Goal: Information Seeking & Learning: Learn about a topic

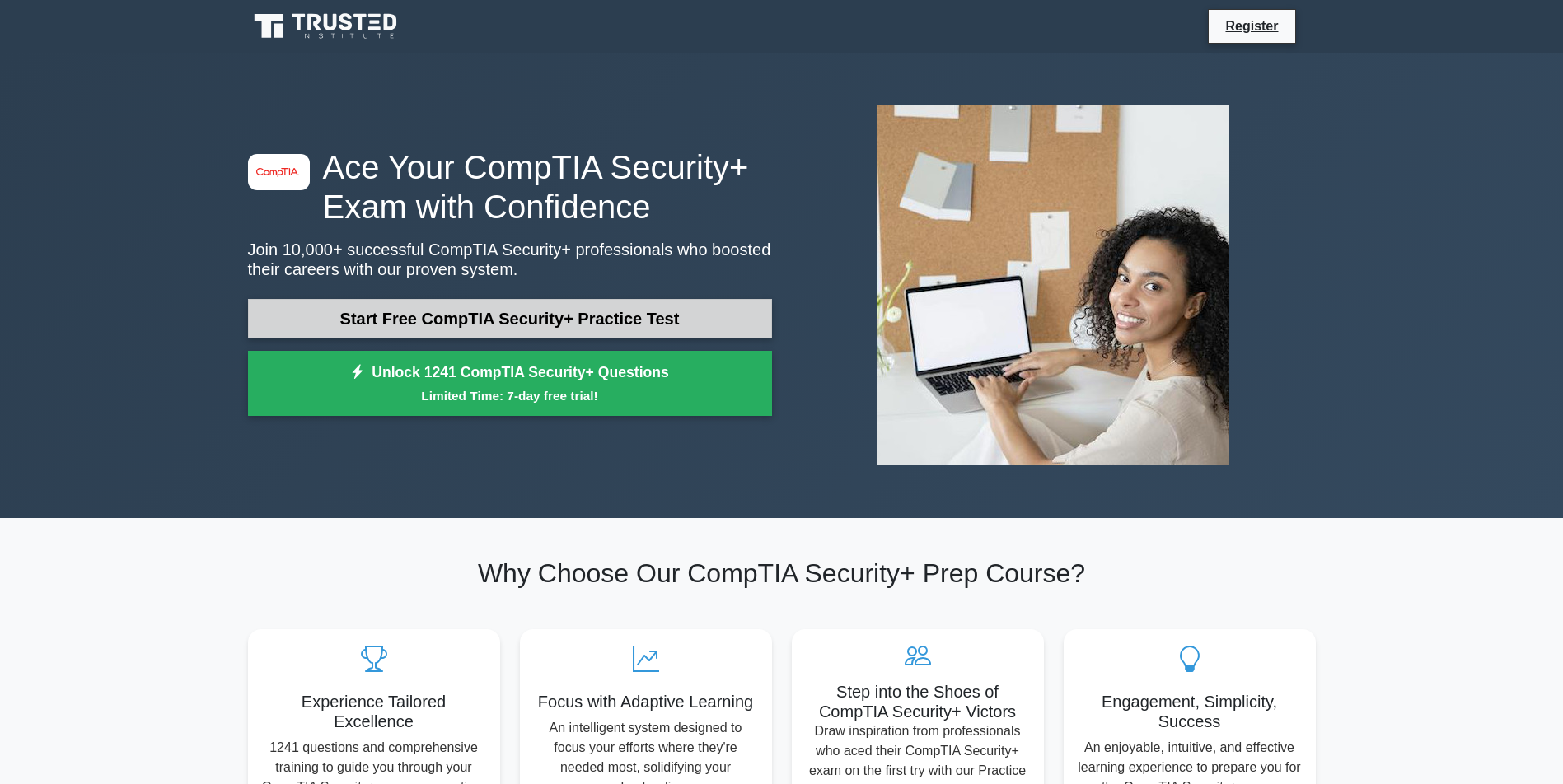
click at [602, 321] on link "Start Free CompTIA Security+ Practice Test" at bounding box center [509, 319] width 524 height 39
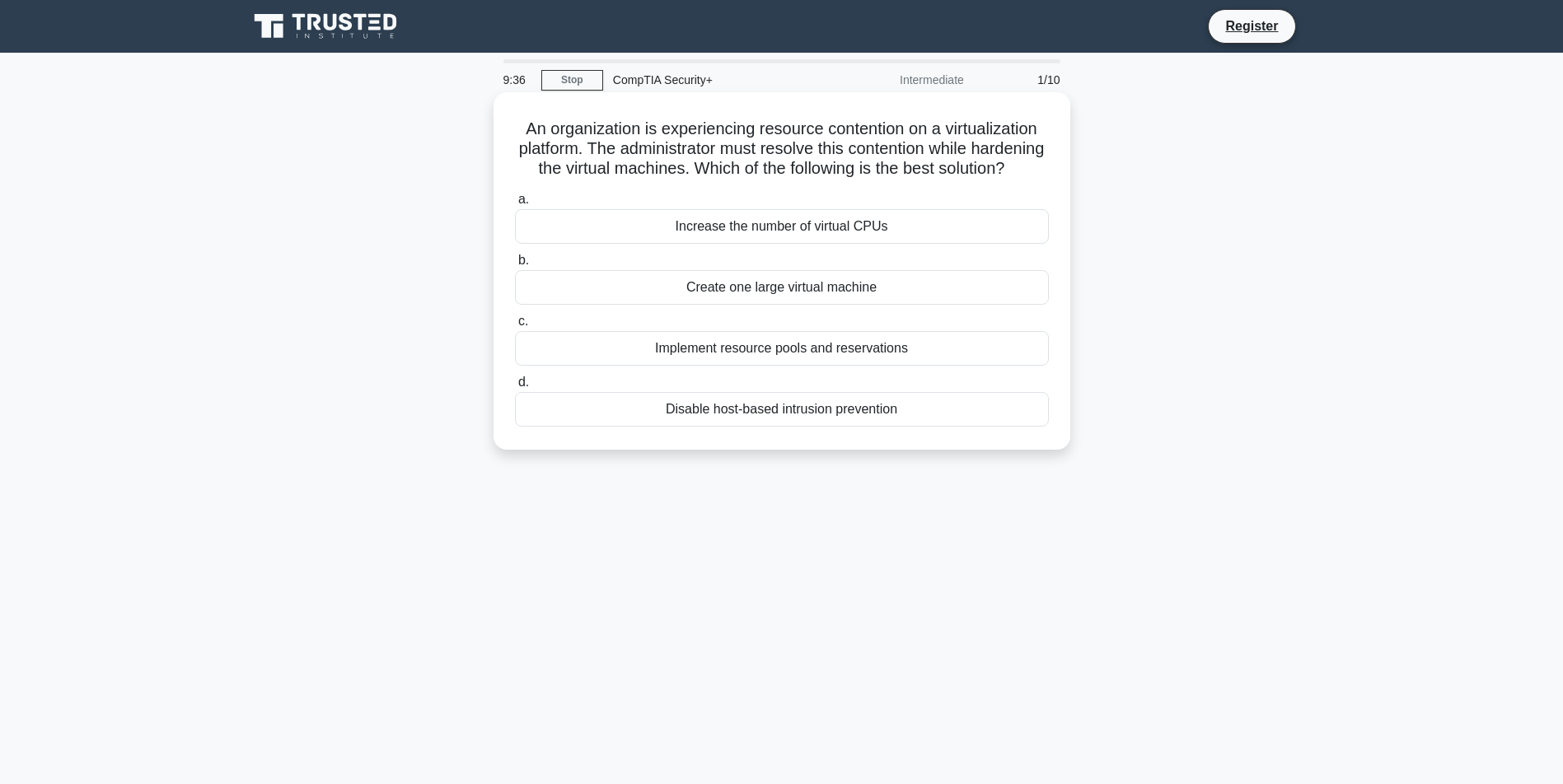
click at [784, 362] on div "Implement resource pools and reservations" at bounding box center [782, 348] width 534 height 34
click at [515, 327] on input "c. Implement resource pools and reservations" at bounding box center [515, 321] width 0 height 10
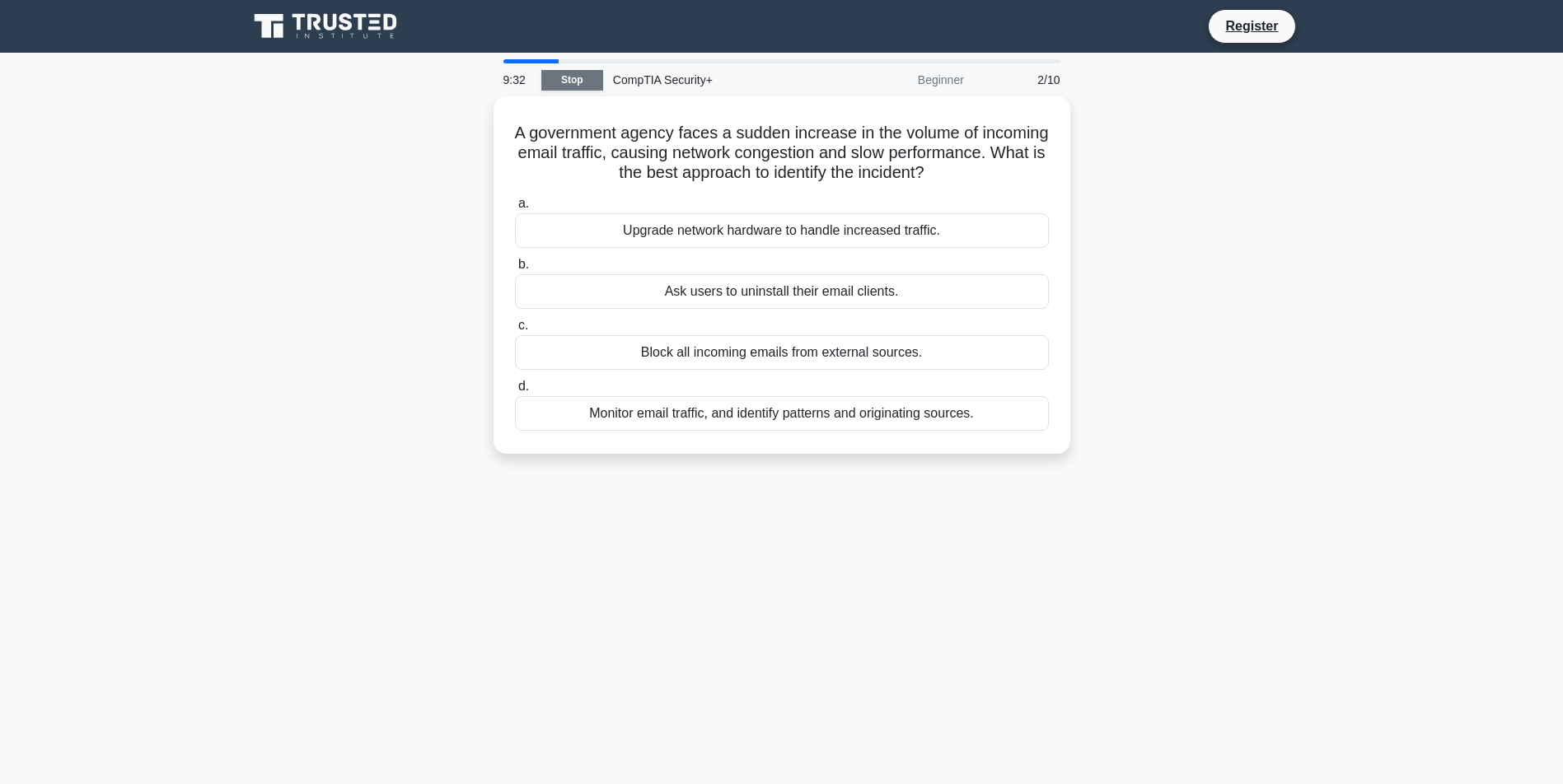
click at [575, 77] on link "Stop" at bounding box center [572, 81] width 62 height 21
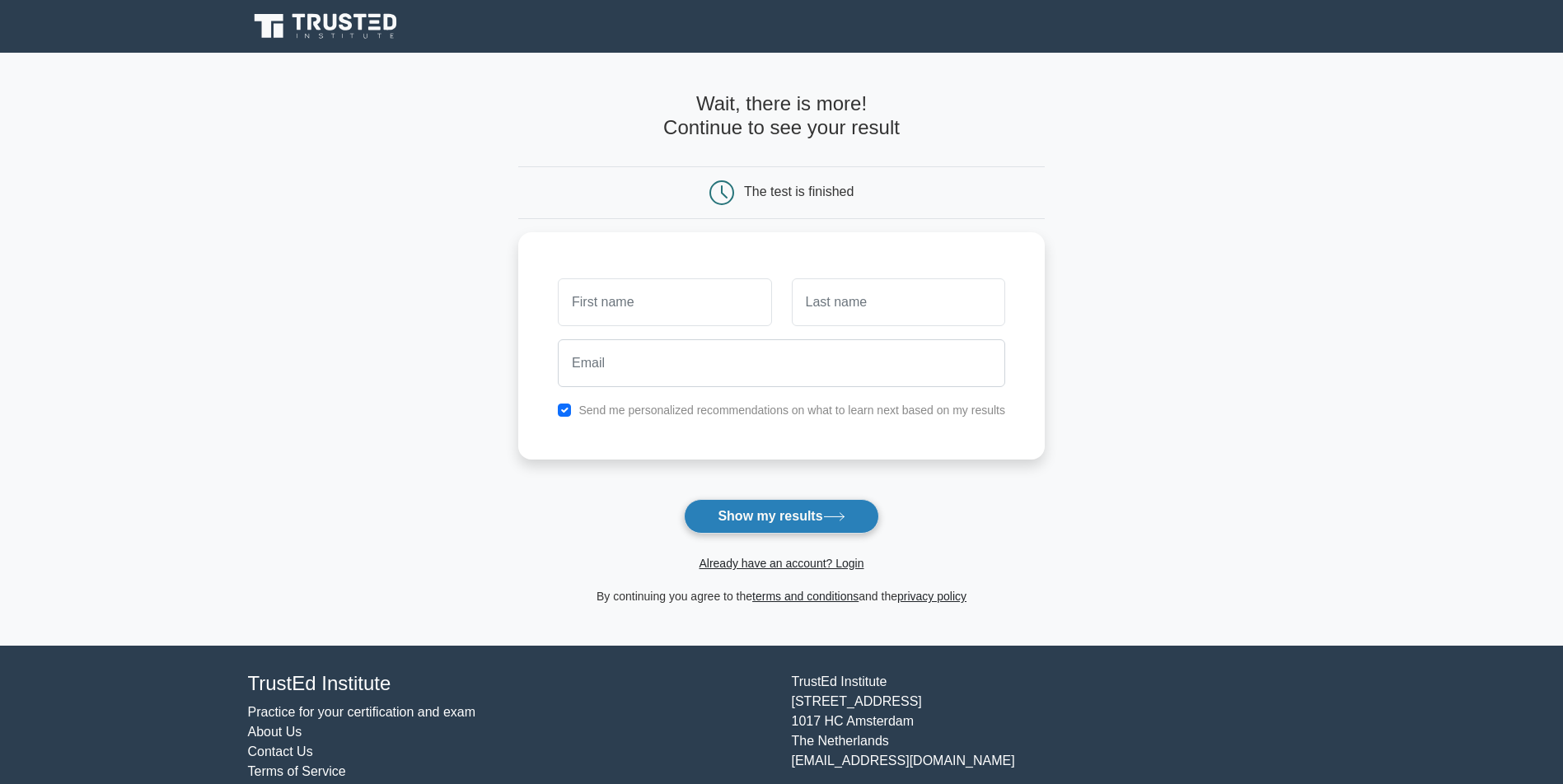
click at [753, 516] on button "Show my results" at bounding box center [781, 517] width 195 height 34
click at [813, 507] on button "Show my results" at bounding box center [781, 517] width 195 height 34
click at [780, 500] on button "Show my results" at bounding box center [781, 517] width 195 height 34
click at [558, 407] on input "checkbox" at bounding box center [564, 405] width 13 height 13
checkbox input "false"
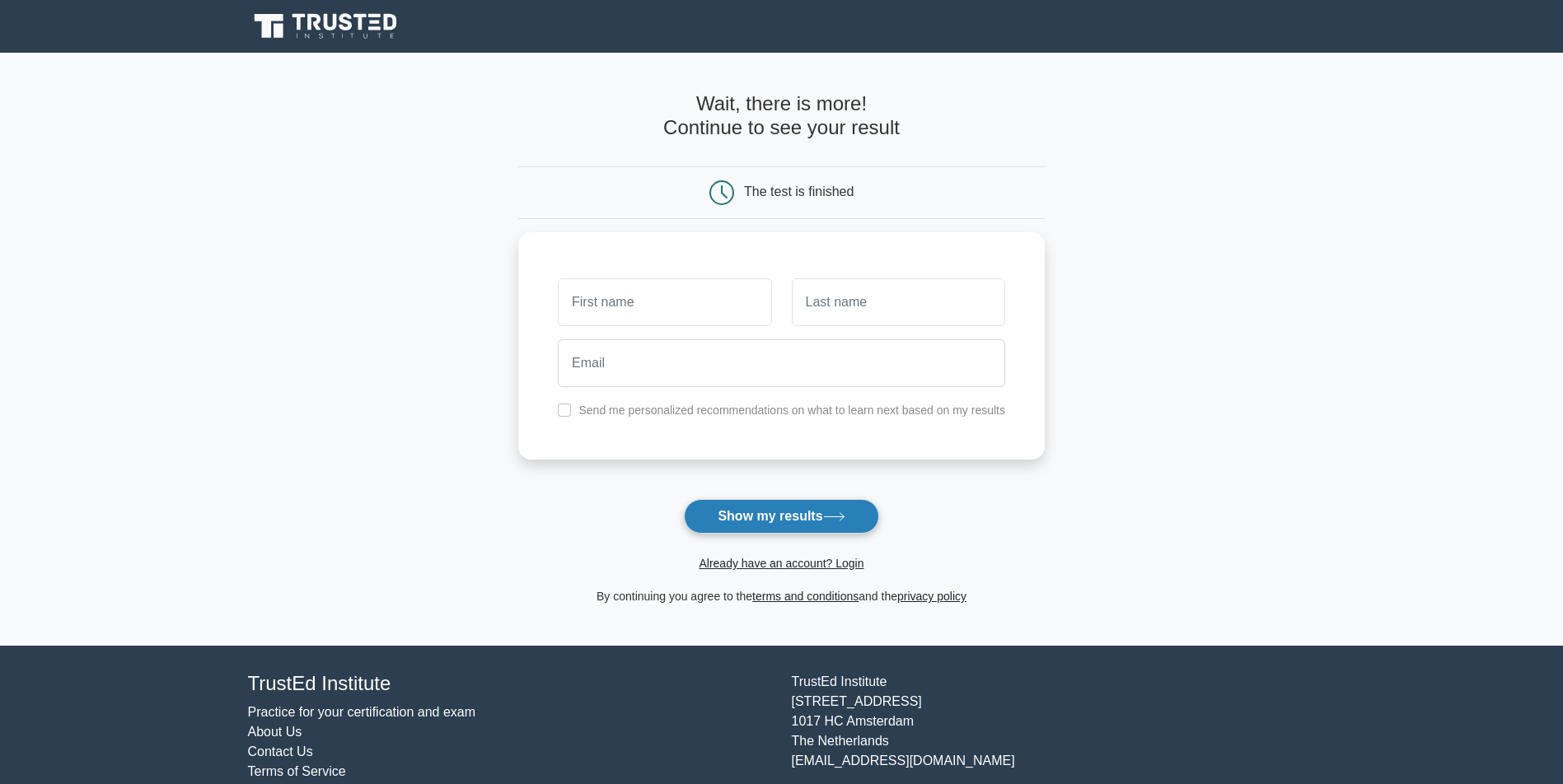
click at [780, 522] on button "Show my results" at bounding box center [781, 517] width 195 height 34
